Goal: Transaction & Acquisition: Book appointment/travel/reservation

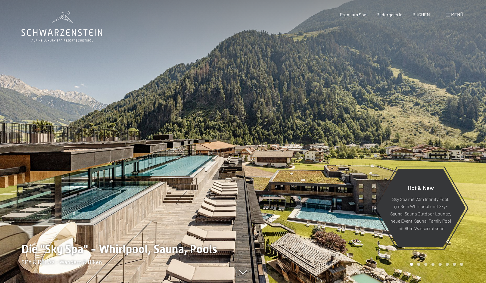
click at [420, 16] on span "BUCHEN" at bounding box center [421, 14] width 17 height 5
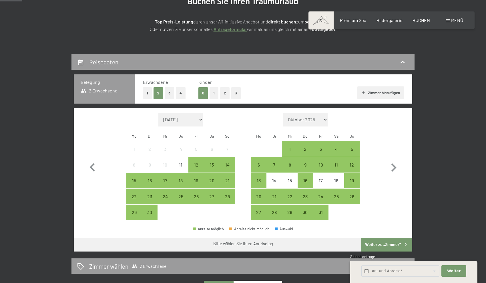
scroll to position [85, 0]
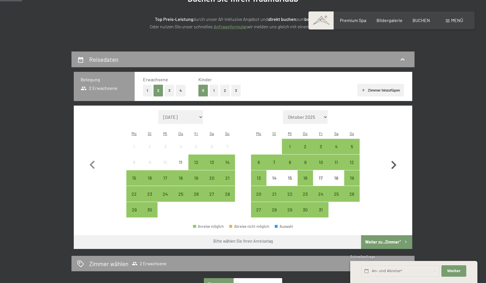
click at [397, 162] on icon "button" at bounding box center [394, 165] width 17 height 17
select select "2025-10-01"
select select "2025-11-01"
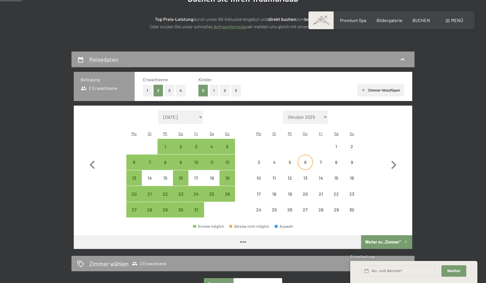
select select "2025-10-01"
select select "2025-11-01"
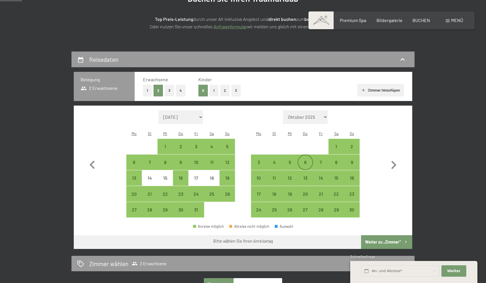
click at [305, 160] on div "6" at bounding box center [305, 167] width 14 height 14
select select "2025-10-01"
select select "2025-11-01"
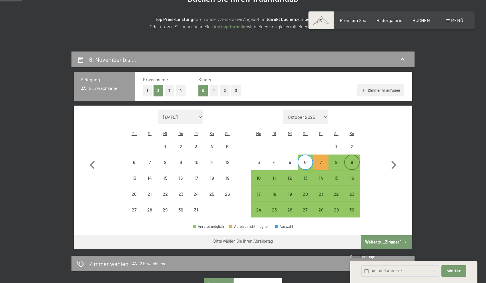
click at [352, 160] on div "9" at bounding box center [352, 167] width 14 height 14
select select "2025-10-01"
select select "2025-11-01"
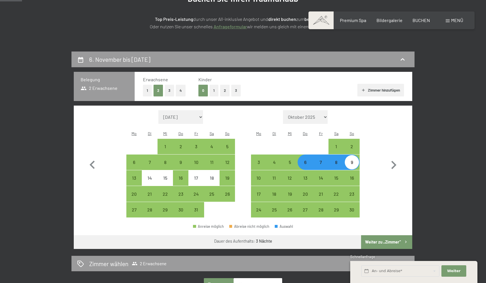
click at [387, 239] on button "Weiter zu „Zimmer“" at bounding box center [386, 242] width 51 height 14
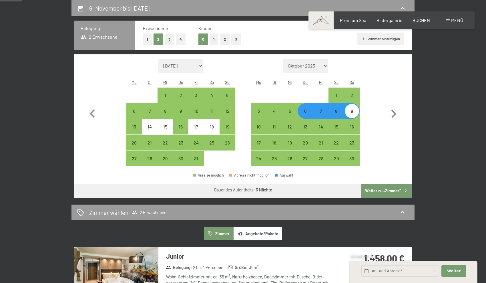
select select "2025-10-01"
select select "2025-11-01"
